Goal: Transaction & Acquisition: Purchase product/service

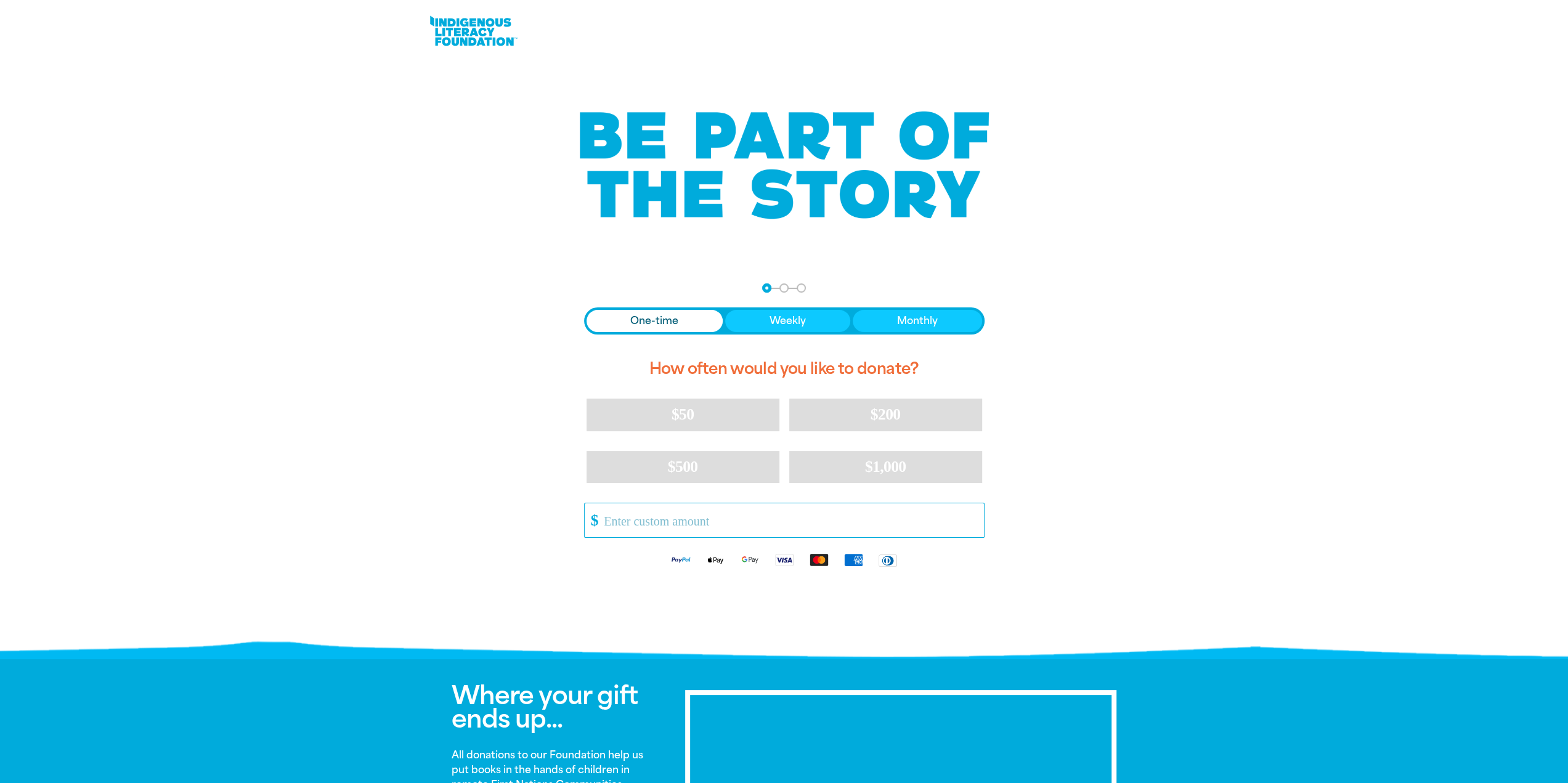
click at [647, 518] on input "Other Amount" at bounding box center [789, 521] width 388 height 34
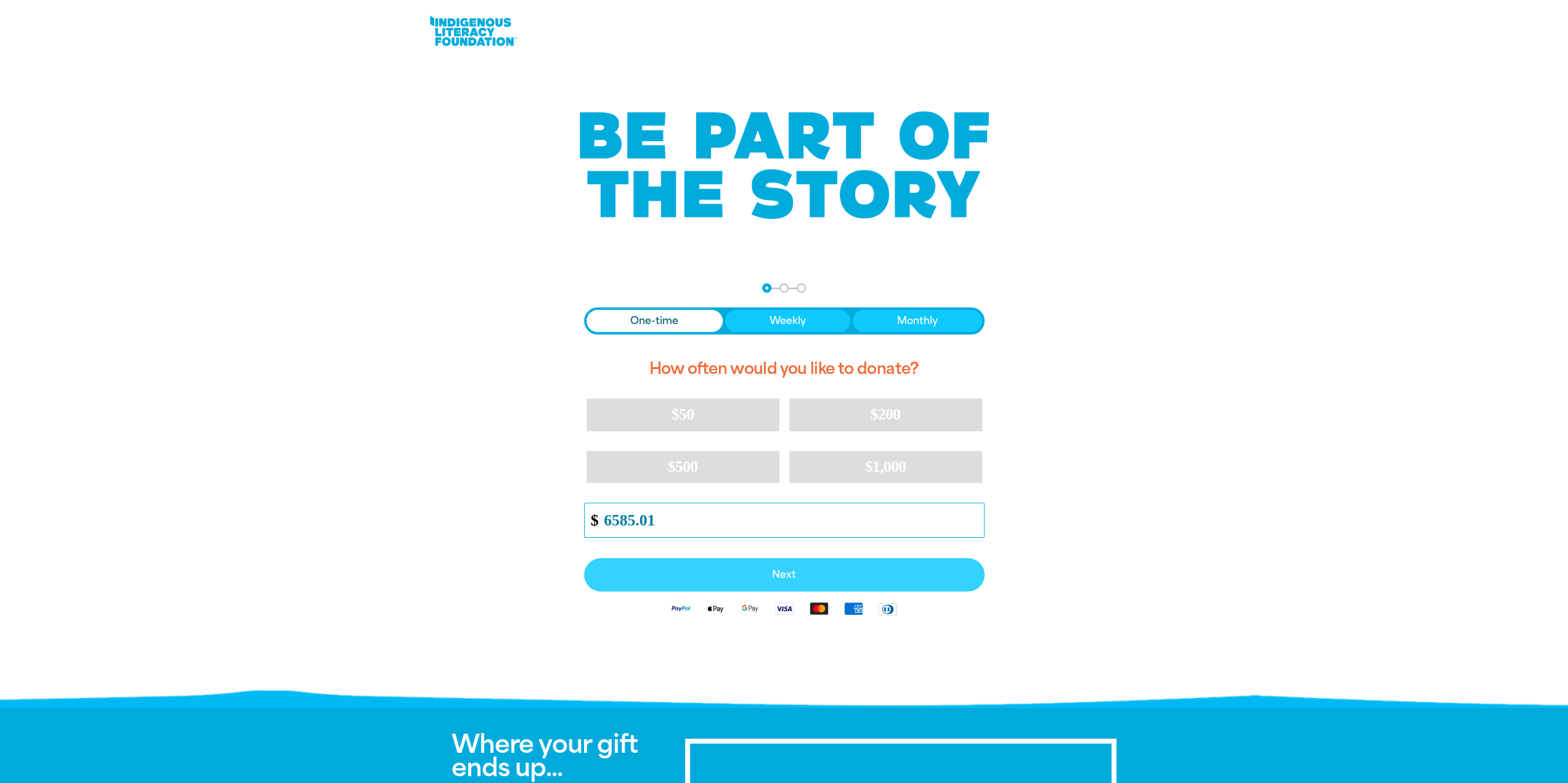
type input "6585.01"
click at [785, 572] on span "Next" at bounding box center [784, 575] width 373 height 10
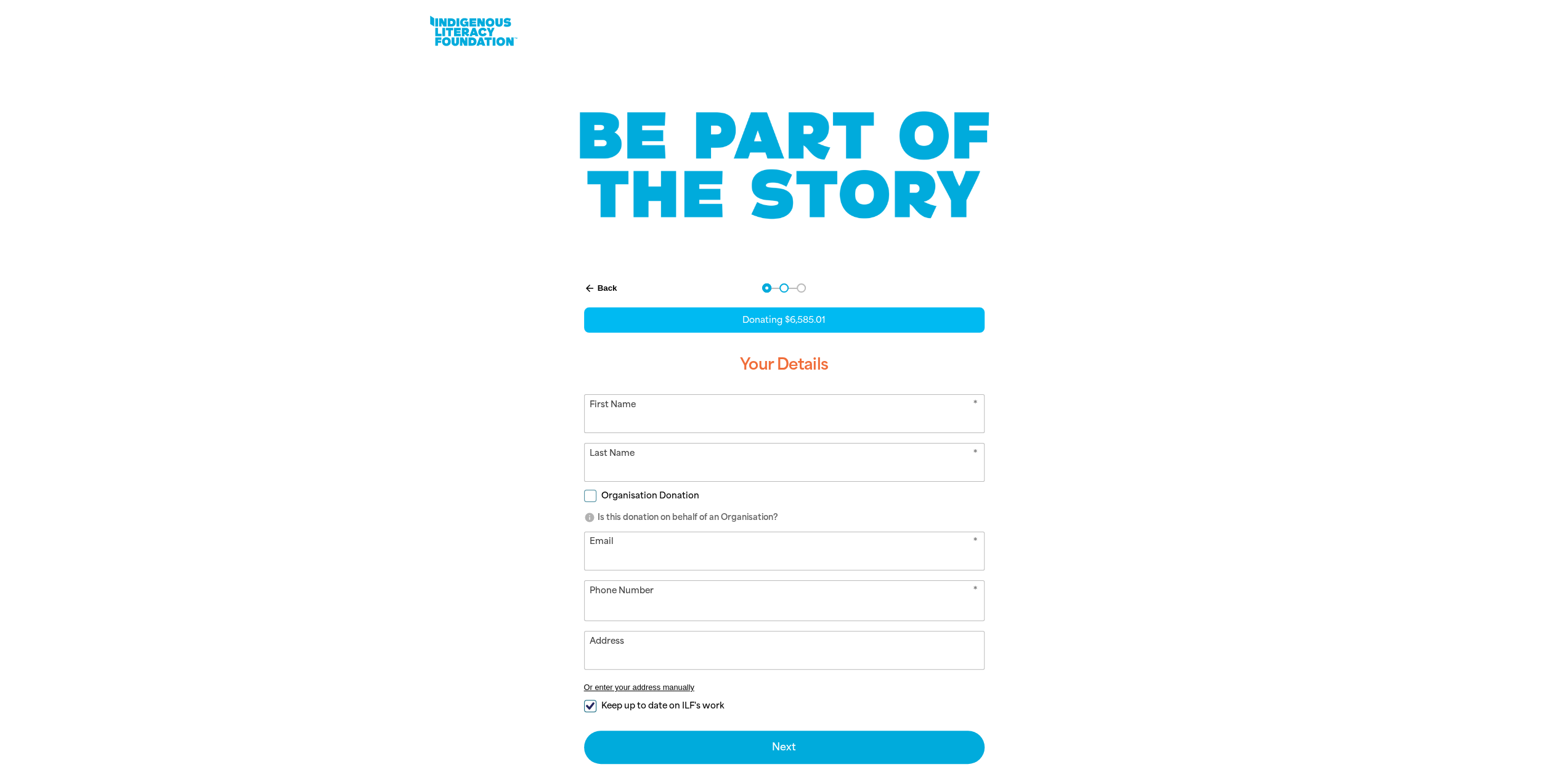
select select "US"
click at [589, 493] on input "Organisation Donation" at bounding box center [591, 496] width 12 height 12
checkbox input "true"
select select "US"
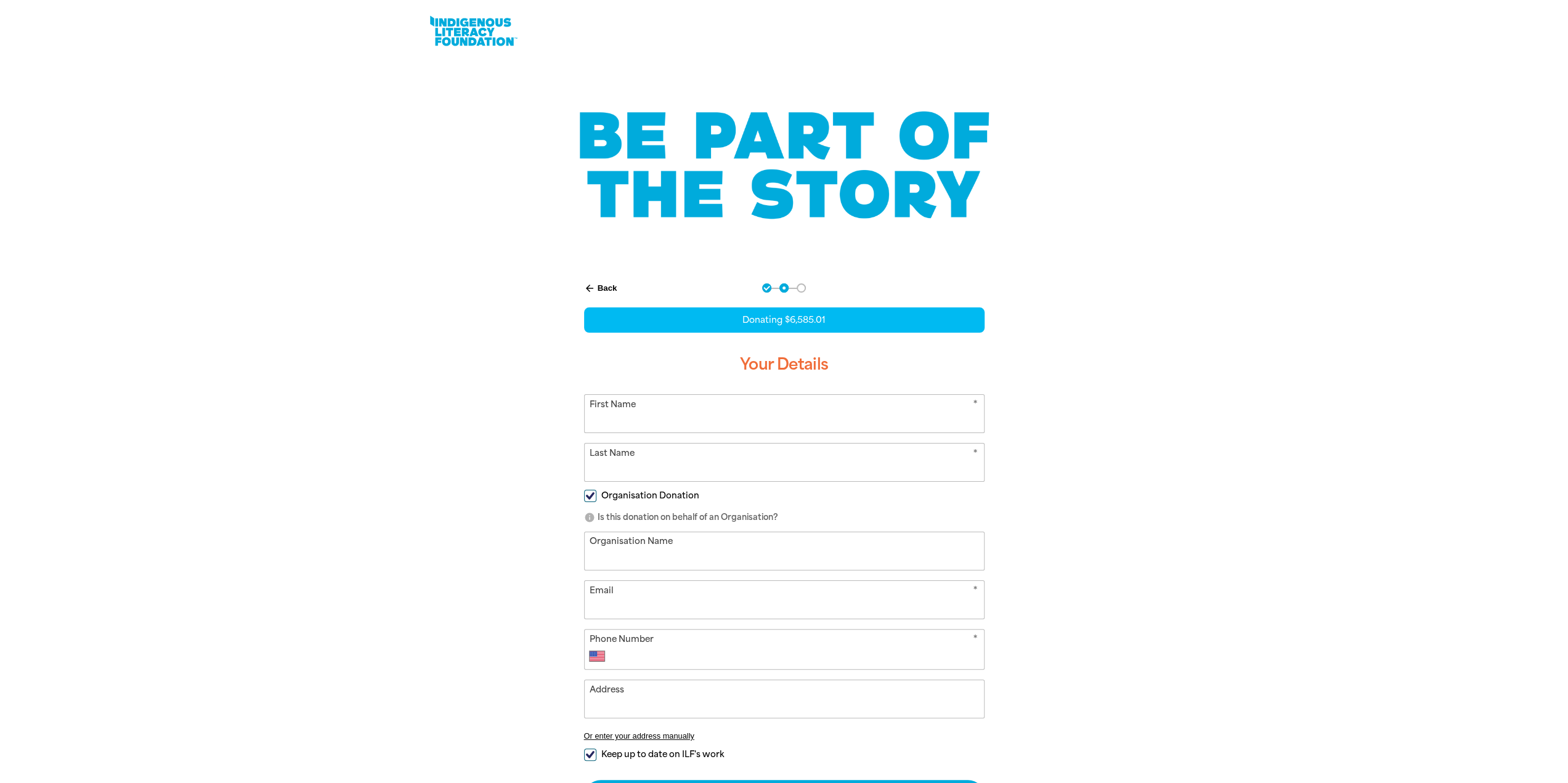
click at [651, 551] on input "Organisation Name" at bounding box center [785, 551] width 399 height 38
type input "Biblio, Inc"
type input "[EMAIL_ADDRESS][DOMAIN_NAME]"
click at [621, 423] on input "First Name" at bounding box center [785, 413] width 399 height 38
type input "T"
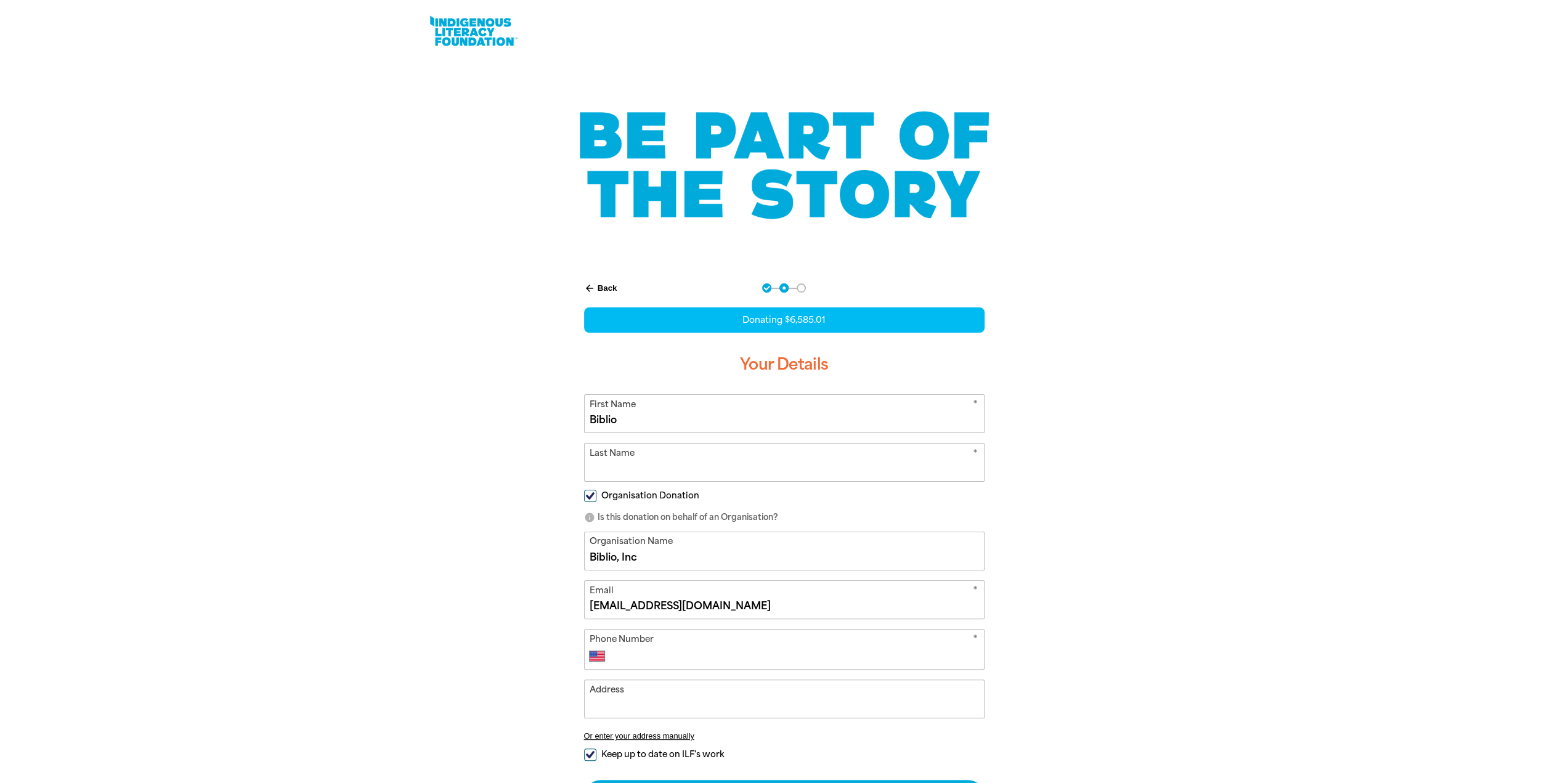
type input "Biblio"
type input "Inc"
click at [645, 655] on input "Phone Number" at bounding box center [796, 656] width 364 height 15
type input "[PHONE_NUMBER]"
click at [1063, 681] on div "arrow_back Back Step 1 Step 2 Step 3 Donating $6,585.01 Your Details * First Na…" at bounding box center [785, 577] width 740 height 620
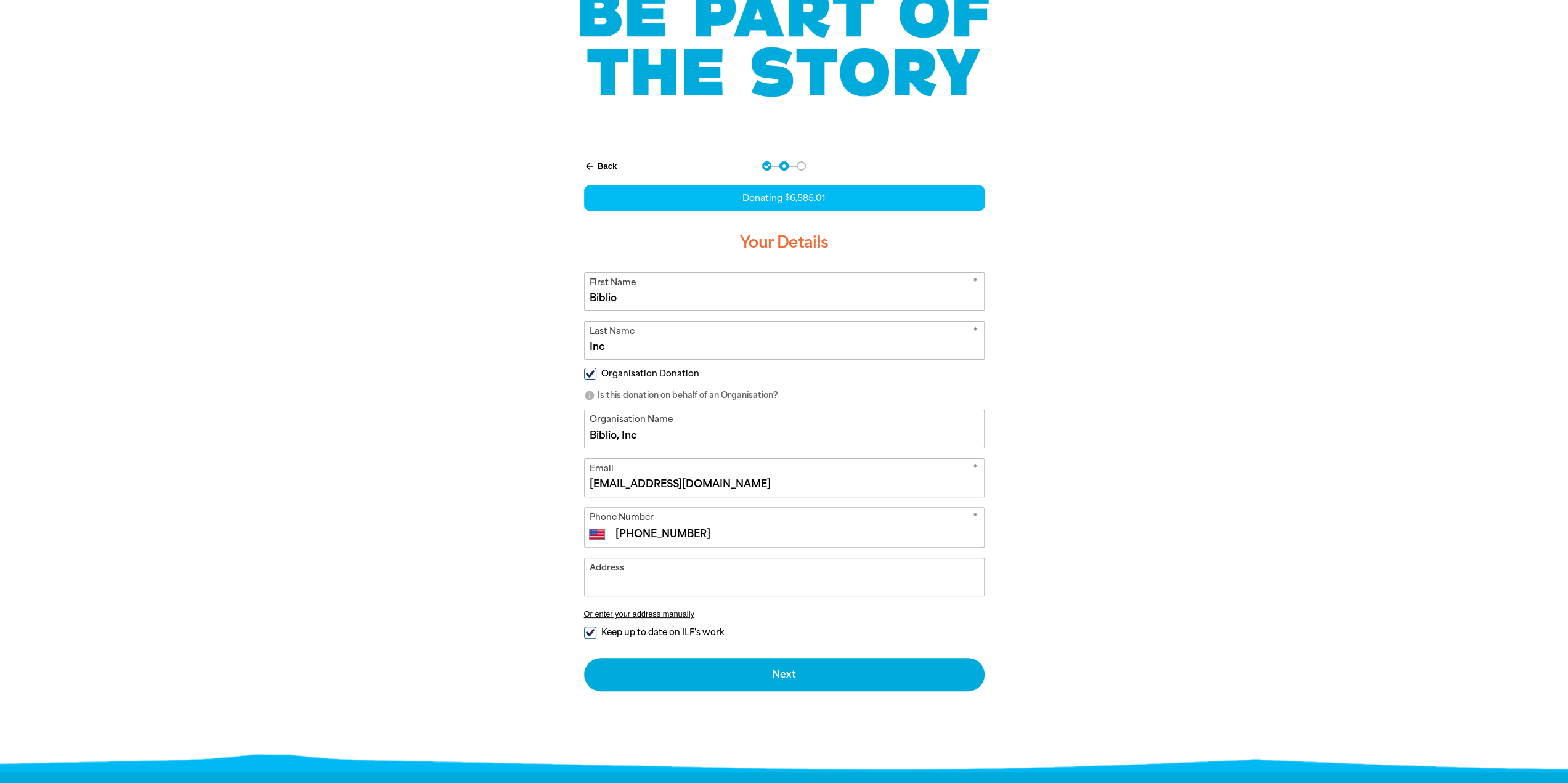
scroll to position [123, 0]
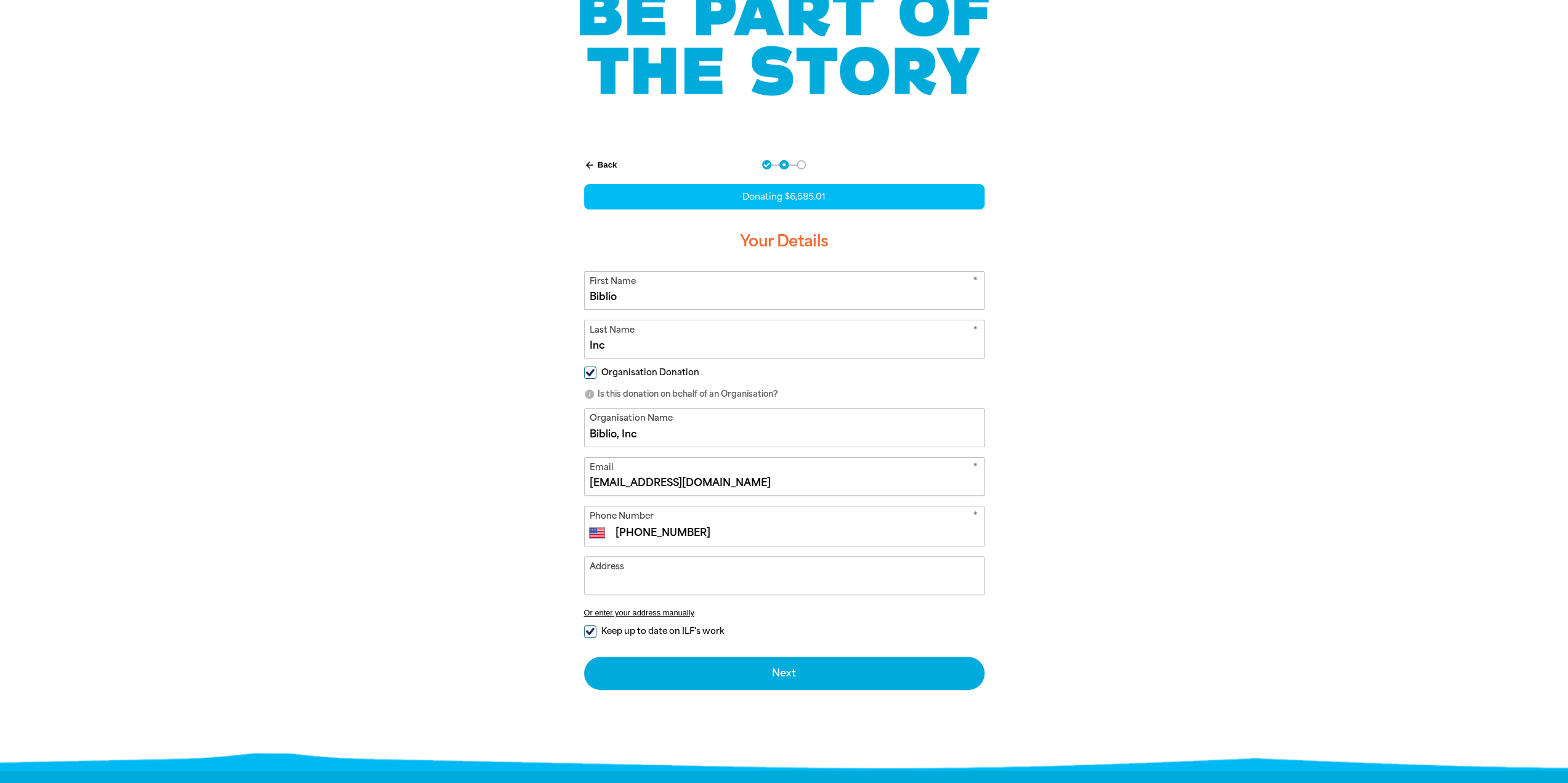
click at [589, 629] on input "Keep up to date on ILF's work" at bounding box center [591, 631] width 12 height 12
checkbox input "false"
click at [635, 579] on input "Address" at bounding box center [785, 575] width 399 height 38
type input "P.O. [STREET_ADDRESS]"
drag, startPoint x: 768, startPoint y: 577, endPoint x: 550, endPoint y: 582, distance: 218.1
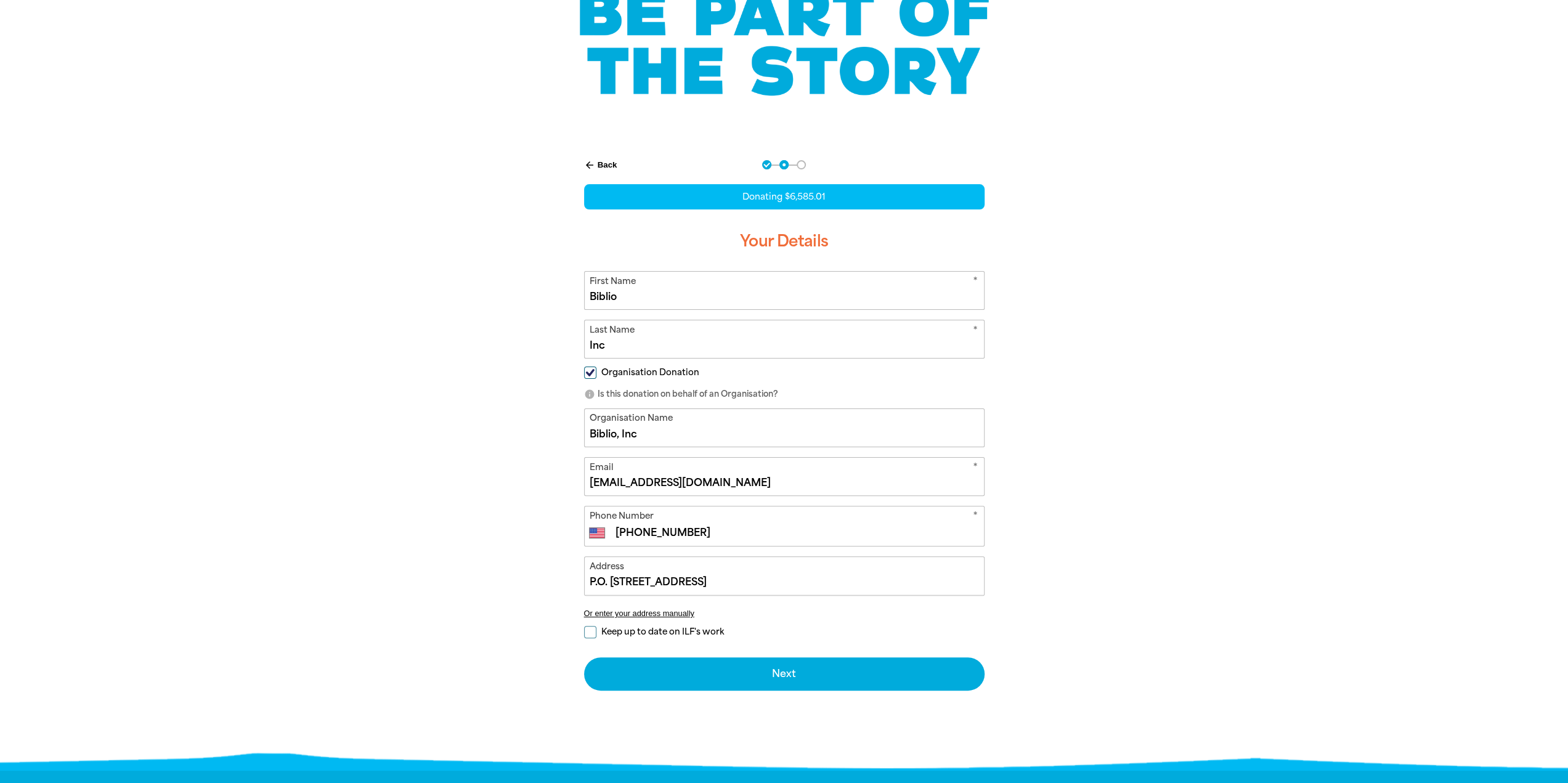
click at [550, 582] on div "arrow_back Back Step 1 Step 2 Step 3 Donating $6,585.01 Your Details * First Na…" at bounding box center [784, 454] width 468 height 620
click at [1145, 540] on div "arrow_back Back Step 1 Step 2 Step 3 Donating $6,585.01 Your Details * First Na…" at bounding box center [785, 454] width 740 height 620
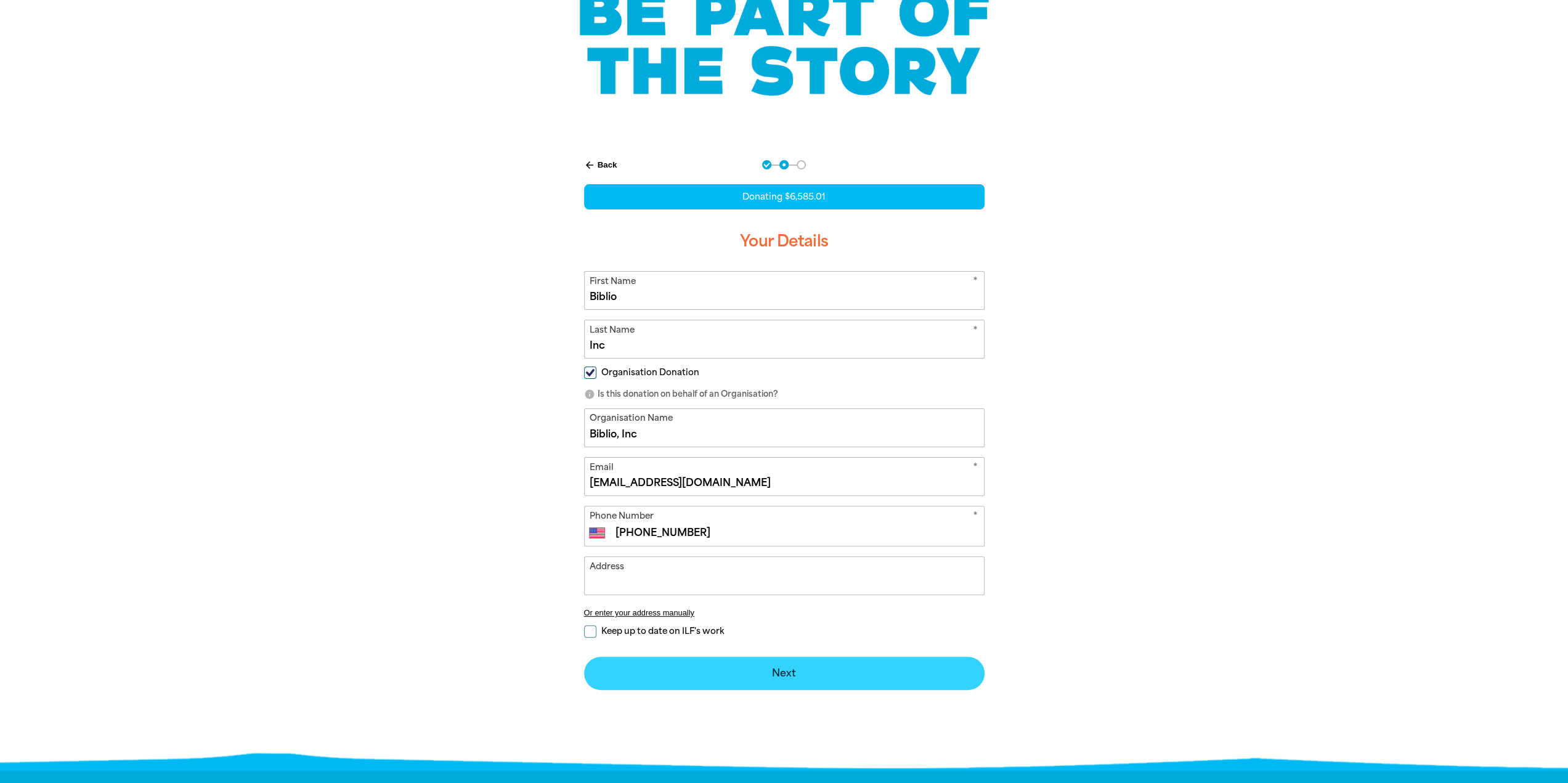
click at [792, 670] on button "Next chevron_right" at bounding box center [785, 673] width 401 height 33
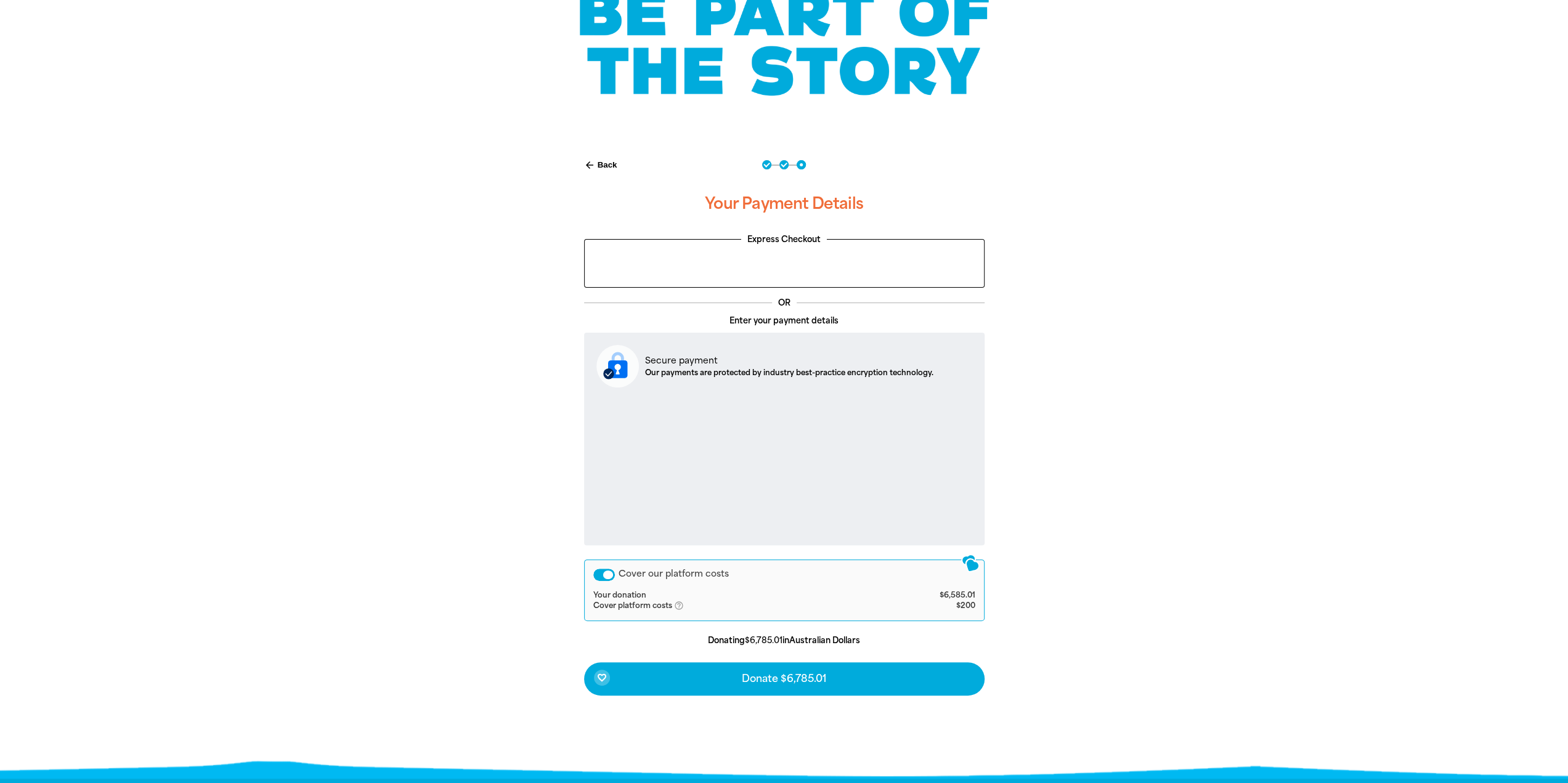
click at [1123, 540] on div "arrow_back Back Step 1 Step 2 Step 3 Your Payment Details Express Checkout OR E…" at bounding box center [785, 458] width 740 height 628
click at [599, 575] on div "Cover our platform costs" at bounding box center [604, 575] width 22 height 12
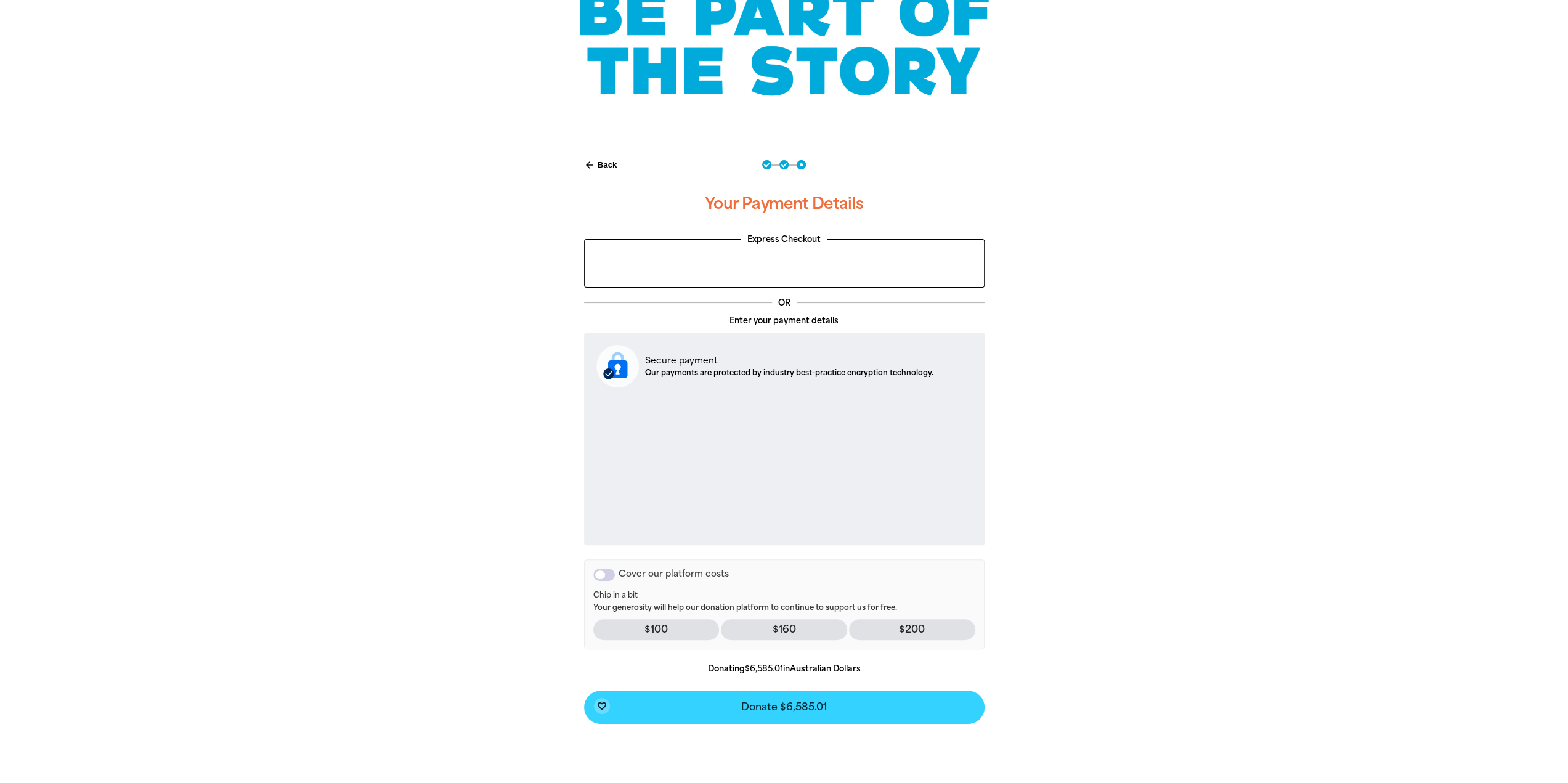
click at [800, 708] on span "Donate $6,585.01" at bounding box center [784, 707] width 85 height 10
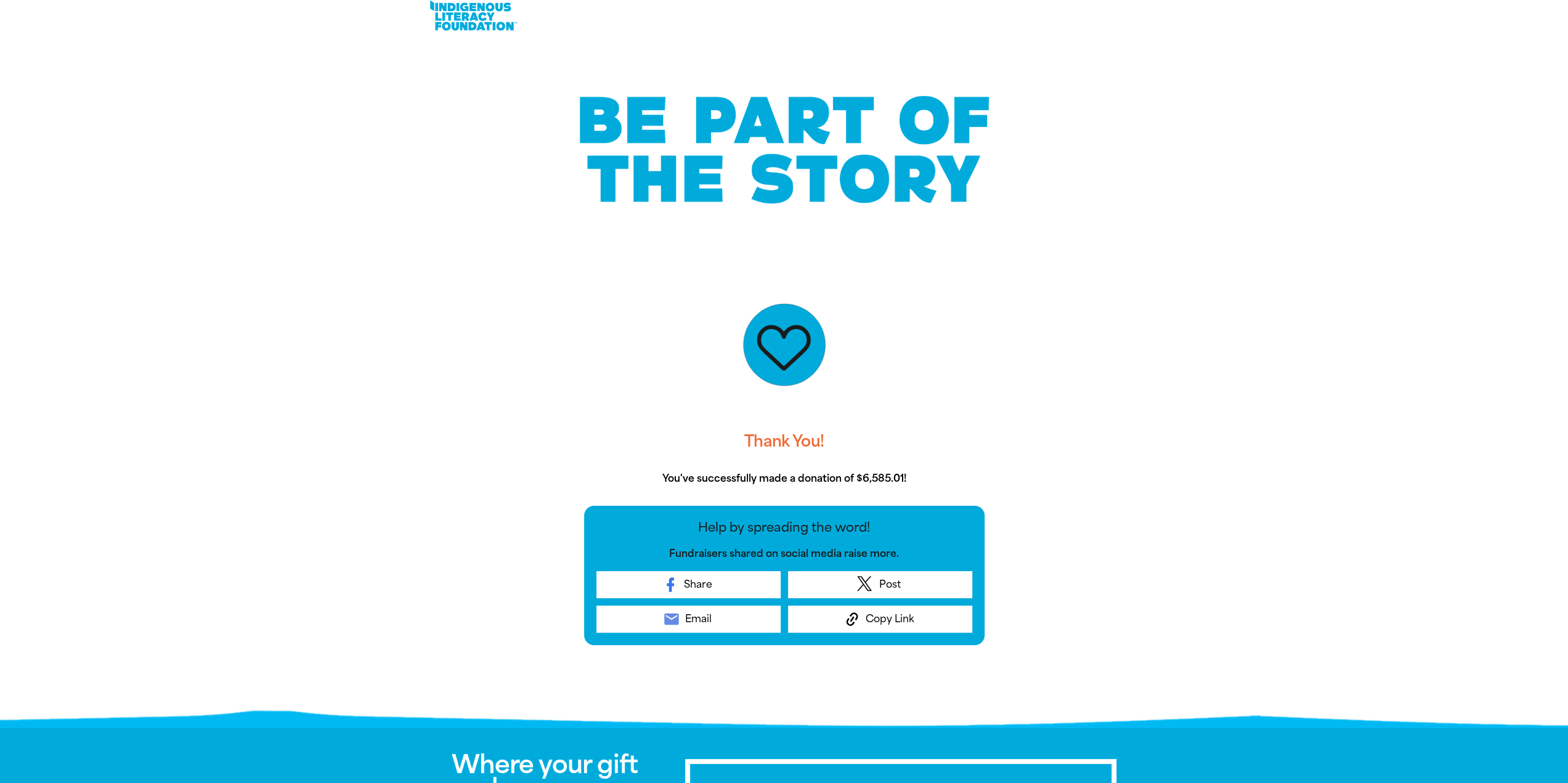
scroll to position [0, 0]
